Goal: Information Seeking & Learning: Learn about a topic

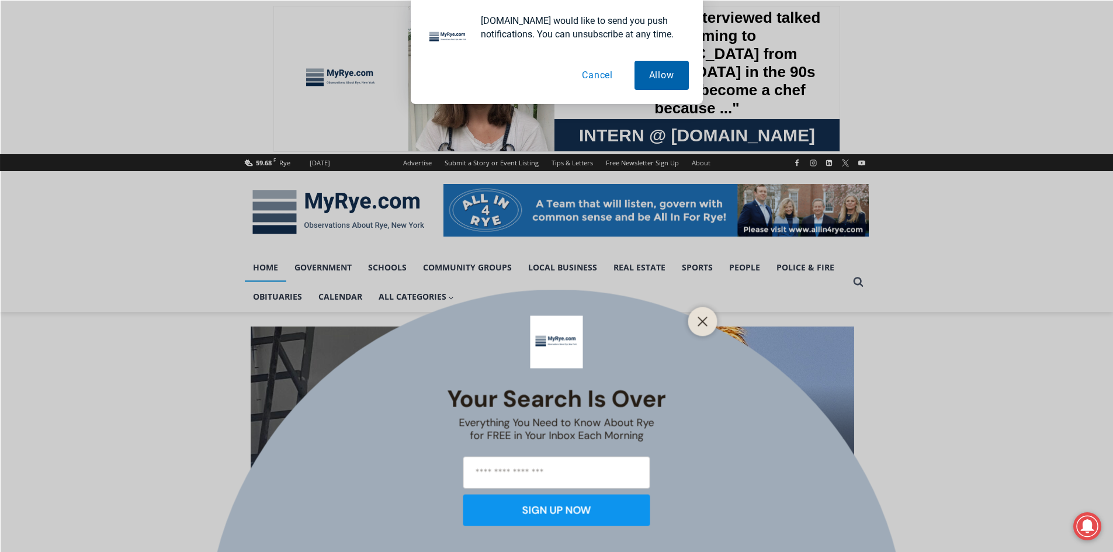
click at [655, 78] on button "Allow" at bounding box center [661, 75] width 54 height 29
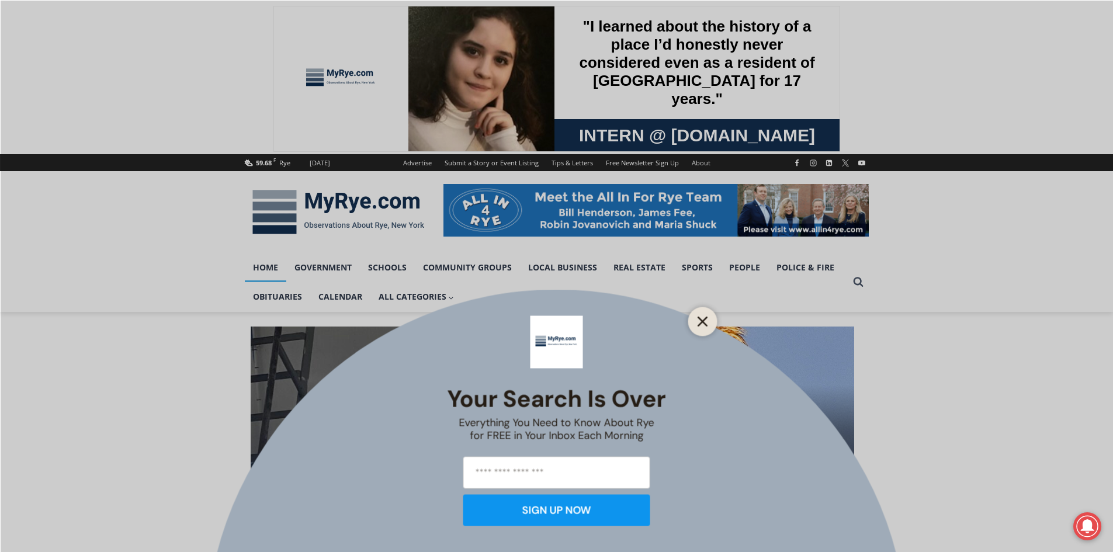
click at [699, 319] on icon "Close" at bounding box center [702, 321] width 11 height 11
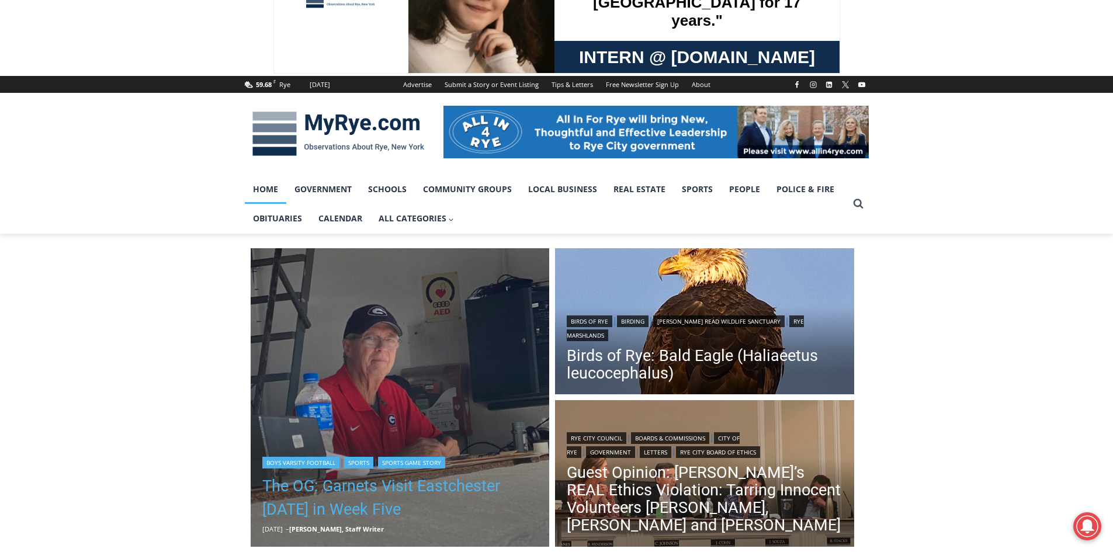
scroll to position [234, 0]
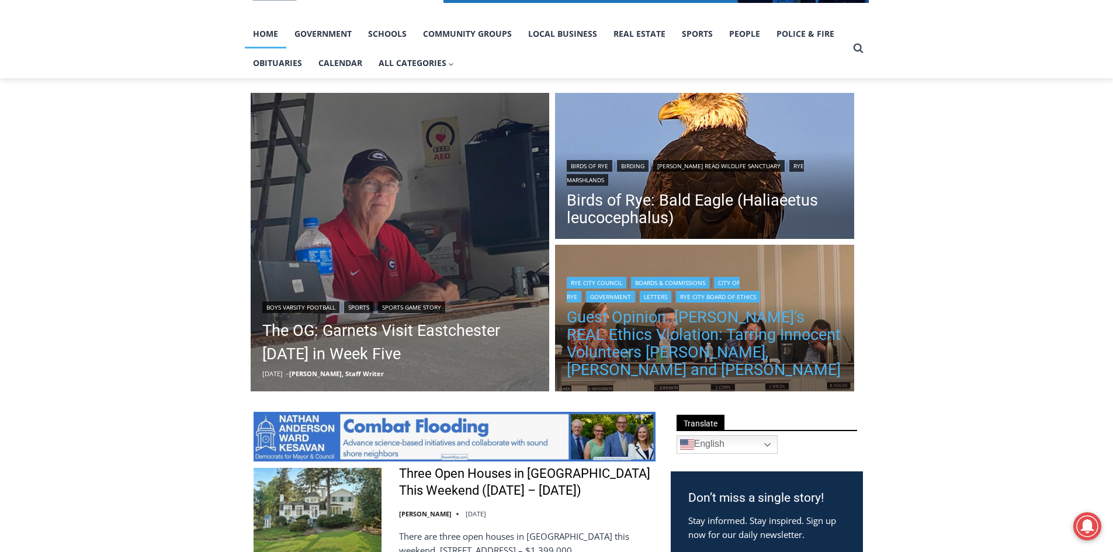
click at [666, 330] on link "Guest Opinion: [PERSON_NAME]’s REAL Ethics Violation: Tarring Innocent Voluntee…" at bounding box center [704, 343] width 276 height 70
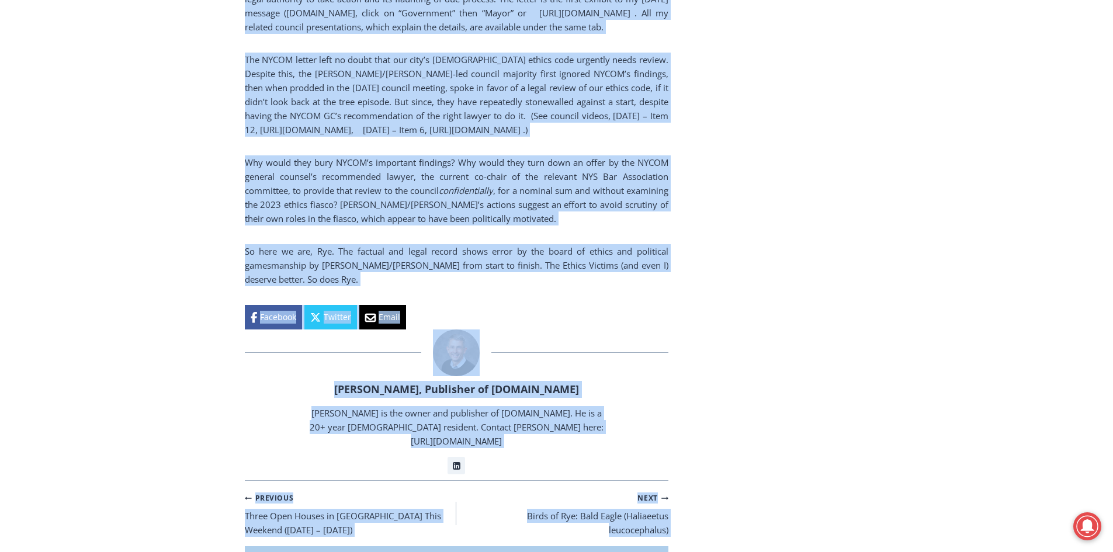
scroll to position [2359, 0]
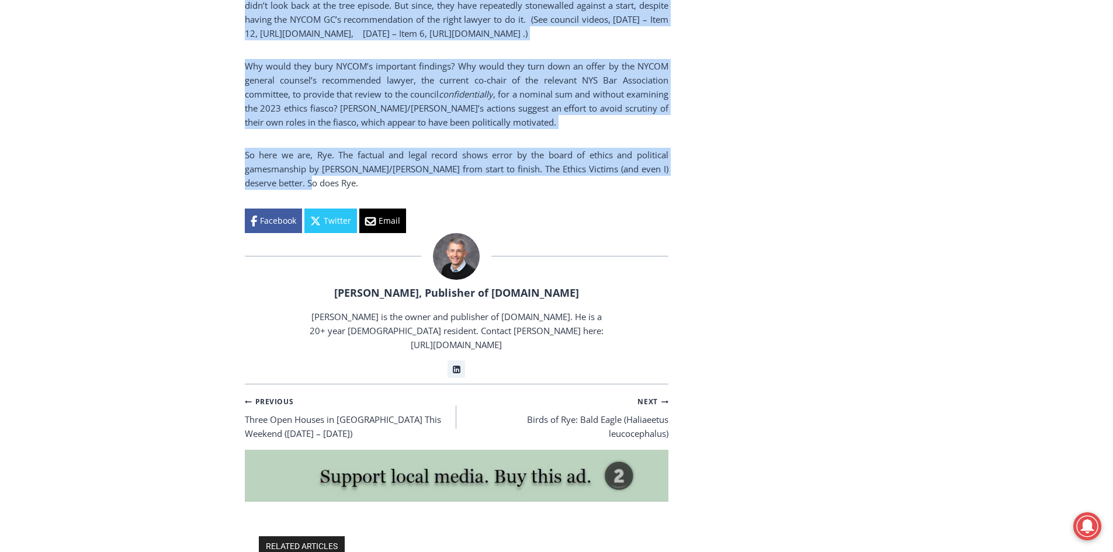
drag, startPoint x: 245, startPoint y: 220, endPoint x: 360, endPoint y: 167, distance: 127.0
copy div "Lo i dolor sitamet conse, Adi Elits Doei Temp incididun utl 8954 etdolor ma Ali…"
